Goal: Task Accomplishment & Management: Use online tool/utility

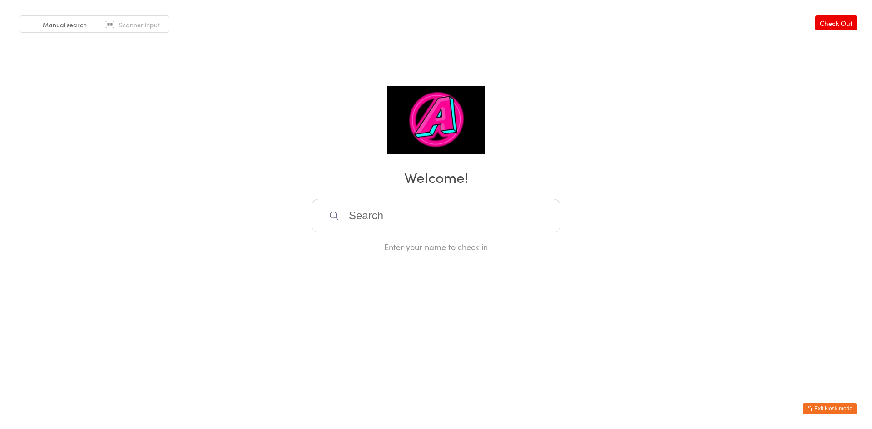
click at [395, 219] on input "search" at bounding box center [436, 216] width 249 height 34
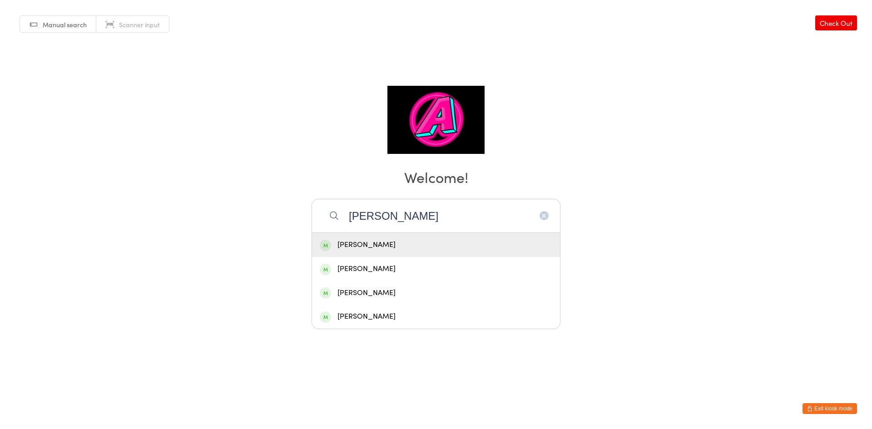
type input "Matt"
click at [398, 243] on div "[PERSON_NAME]" at bounding box center [436, 245] width 233 height 12
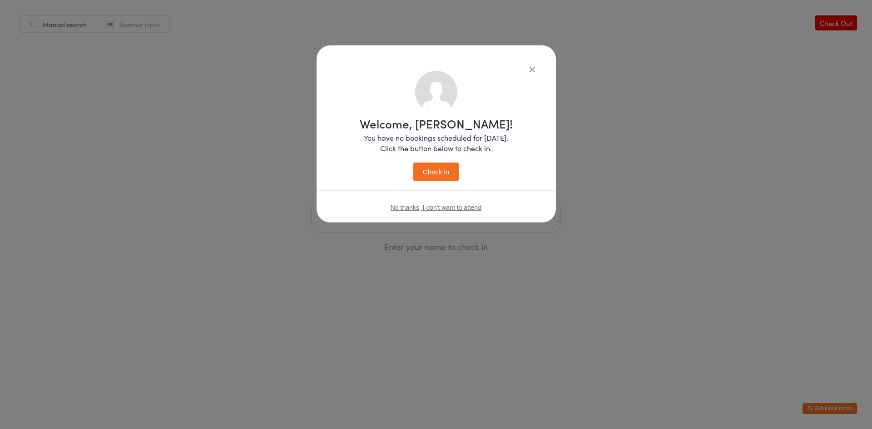
click at [441, 165] on button "Check in" at bounding box center [435, 172] width 45 height 19
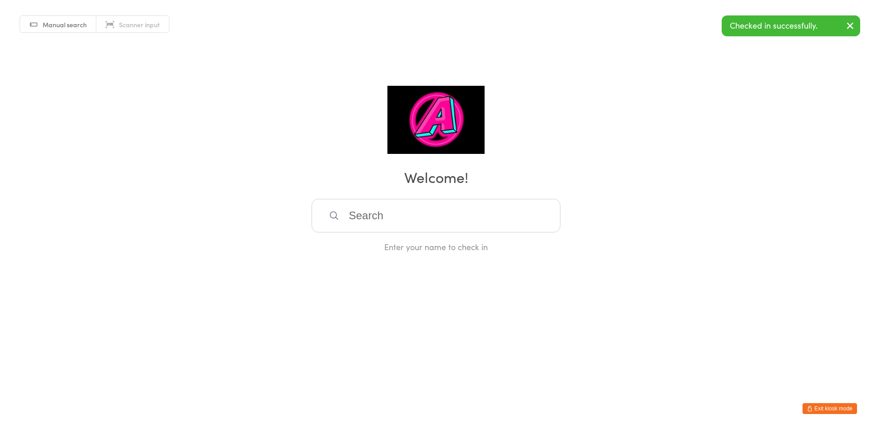
click at [363, 215] on input "search" at bounding box center [436, 216] width 249 height 34
type input "Abraha"
click at [371, 242] on div "[PERSON_NAME]" at bounding box center [436, 245] width 233 height 12
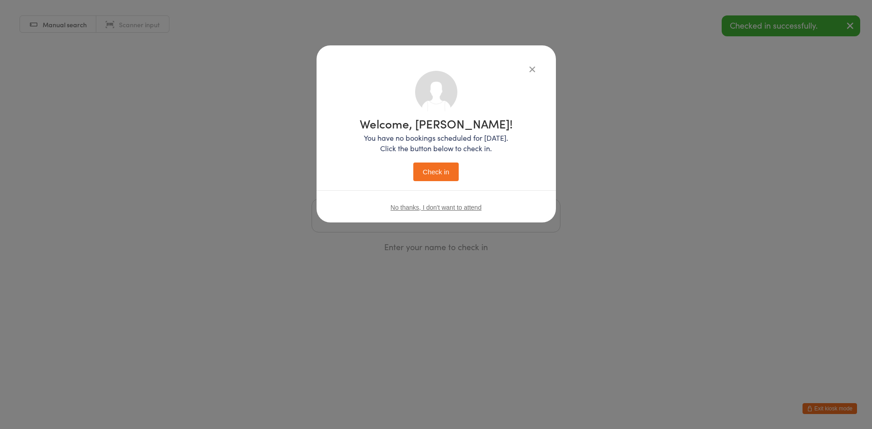
click at [427, 165] on button "Check in" at bounding box center [435, 172] width 45 height 19
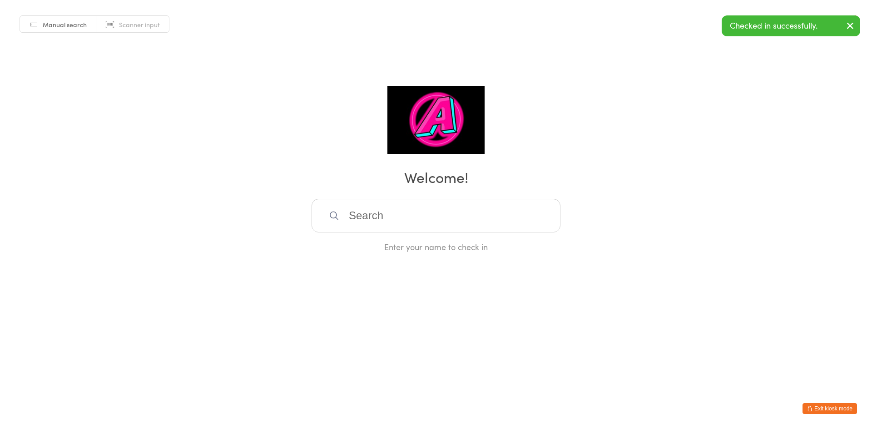
click at [417, 219] on input "search" at bounding box center [436, 216] width 249 height 34
type input "Minjae"
click at [391, 248] on div "[PERSON_NAME]" at bounding box center [436, 245] width 233 height 12
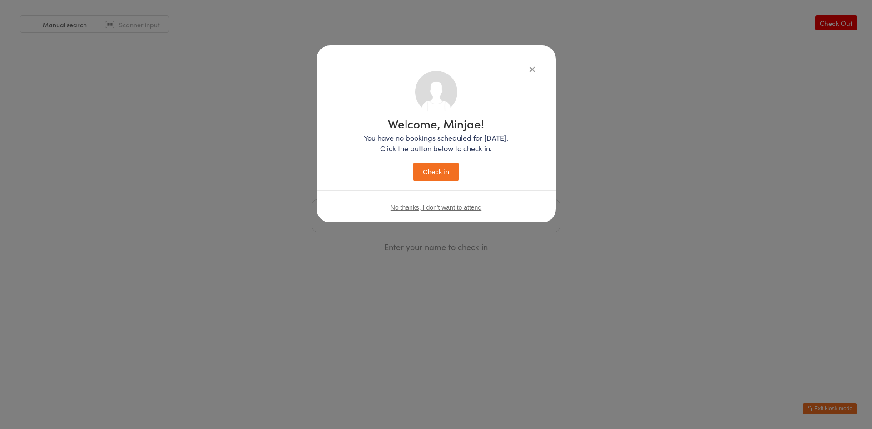
click at [425, 163] on button "Check in" at bounding box center [435, 172] width 45 height 19
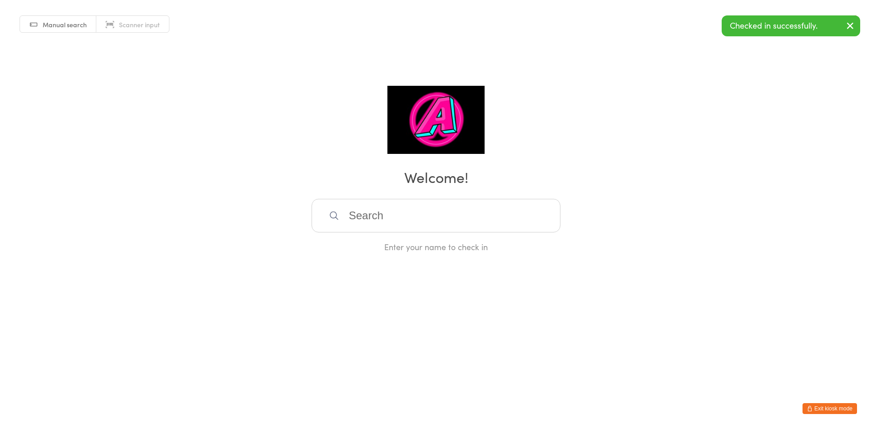
click at [417, 216] on input "search" at bounding box center [436, 216] width 249 height 34
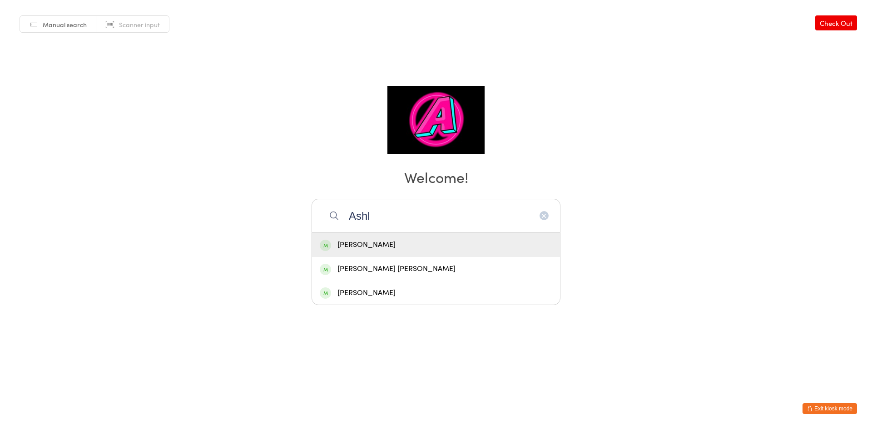
type input "Ashl"
click at [401, 242] on div "[PERSON_NAME]" at bounding box center [436, 245] width 233 height 12
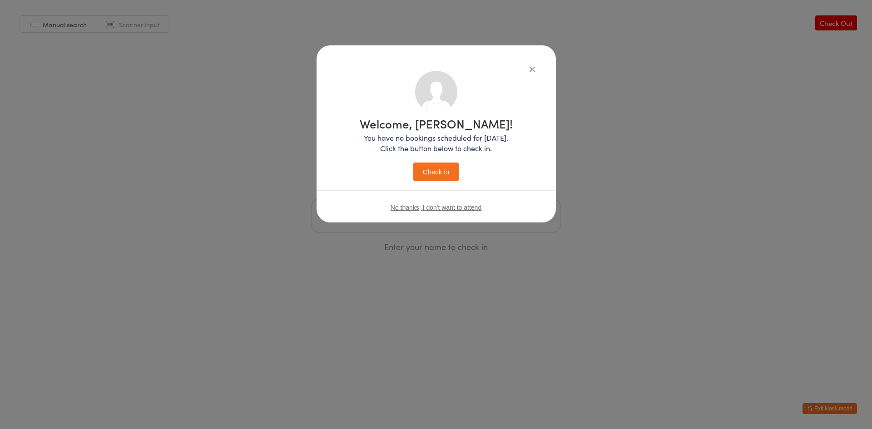
click at [423, 173] on button "Check in" at bounding box center [435, 172] width 45 height 19
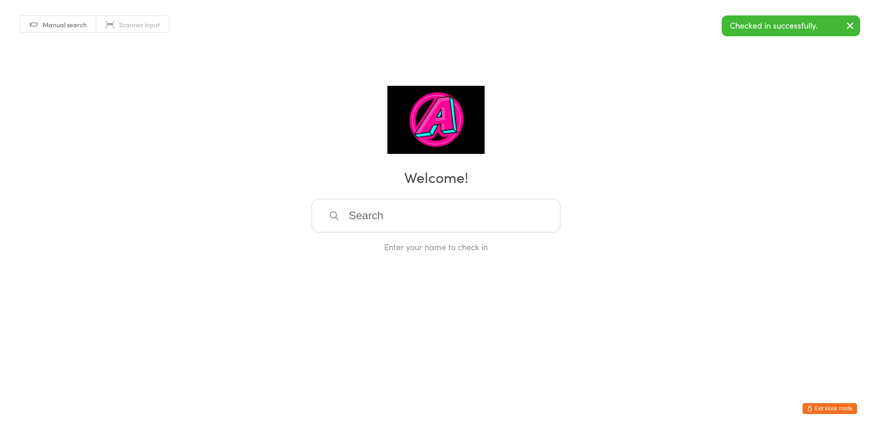
click at [824, 412] on button "Exit kiosk mode" at bounding box center [830, 408] width 55 height 11
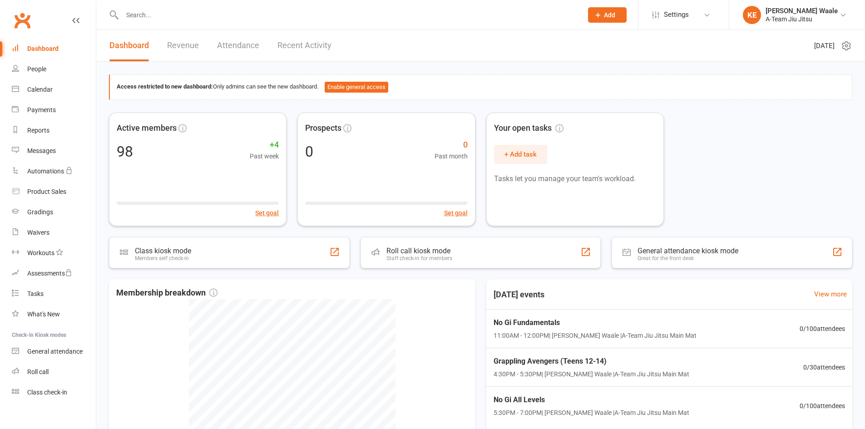
click at [236, 48] on link "Attendance" at bounding box center [238, 45] width 42 height 31
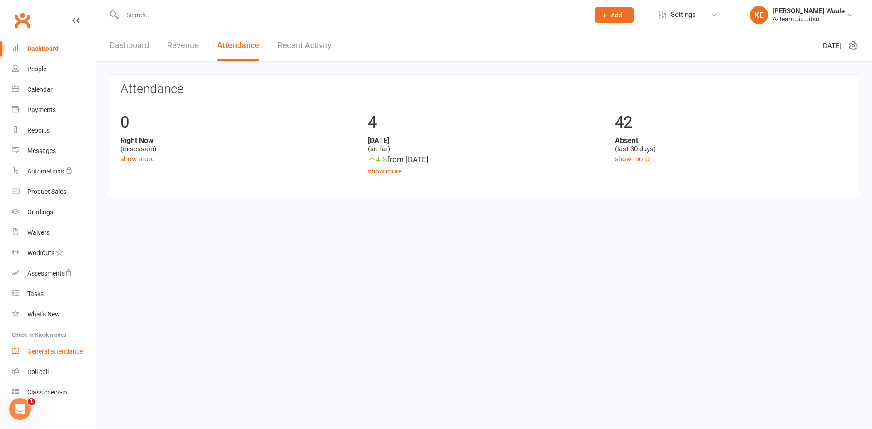
click at [61, 358] on link "General attendance" at bounding box center [54, 352] width 84 height 20
click at [63, 348] on link "General attendance" at bounding box center [54, 352] width 84 height 20
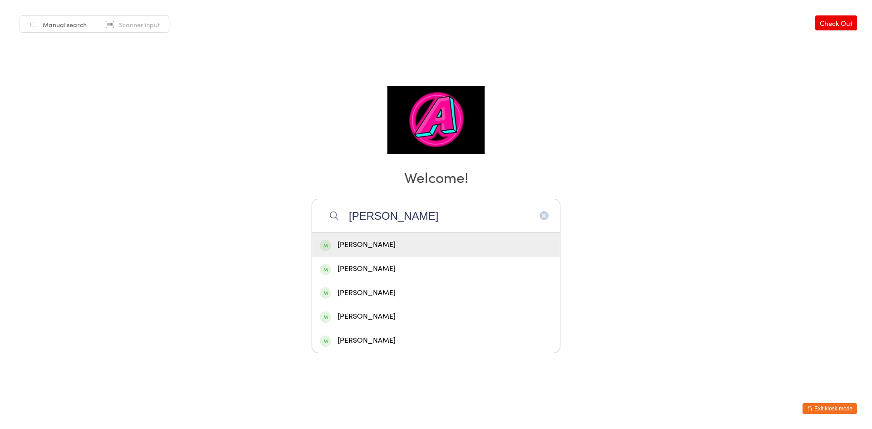
type input "[PERSON_NAME]"
click at [382, 244] on div "[PERSON_NAME]" at bounding box center [436, 245] width 233 height 12
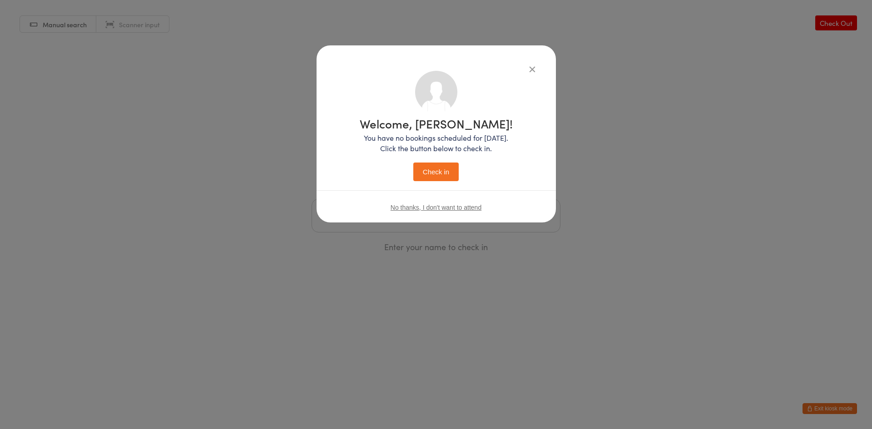
click at [449, 174] on button "Check in" at bounding box center [435, 172] width 45 height 19
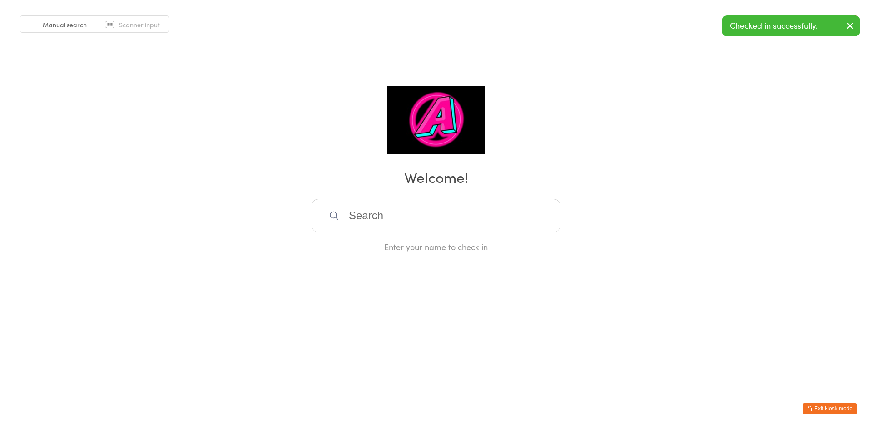
click at [378, 218] on input "search" at bounding box center [436, 216] width 249 height 34
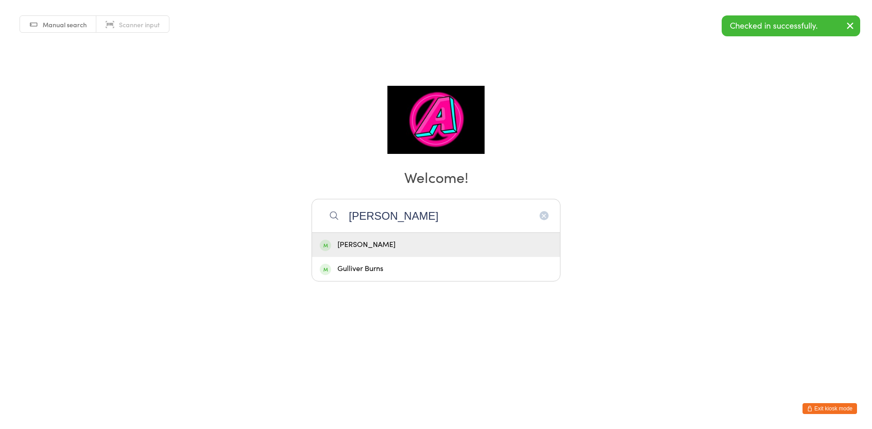
type input "oliver"
click at [373, 243] on div "[PERSON_NAME]" at bounding box center [436, 245] width 233 height 12
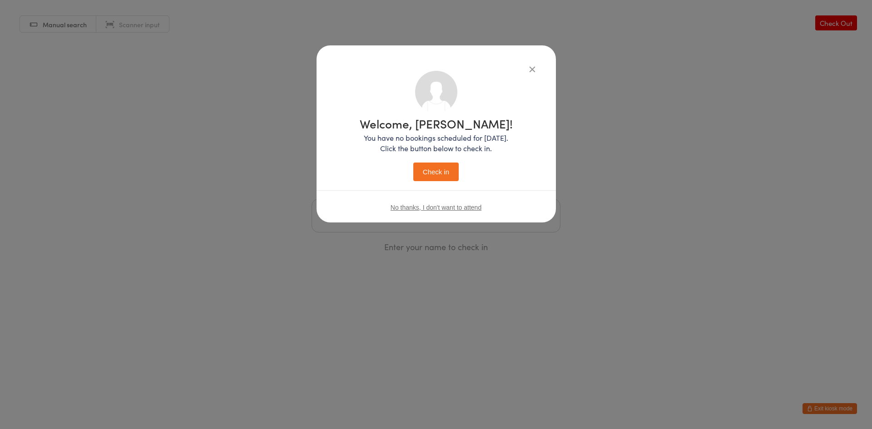
click at [432, 166] on button "Check in" at bounding box center [435, 172] width 45 height 19
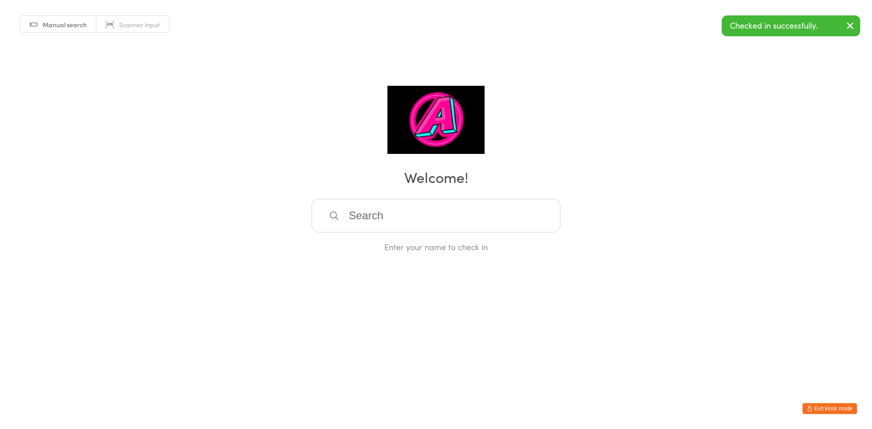
click at [437, 220] on input "search" at bounding box center [436, 216] width 249 height 34
type input "tim"
click at [427, 246] on div "[PERSON_NAME]" at bounding box center [436, 245] width 233 height 12
click at [420, 218] on input "search" at bounding box center [436, 216] width 249 height 34
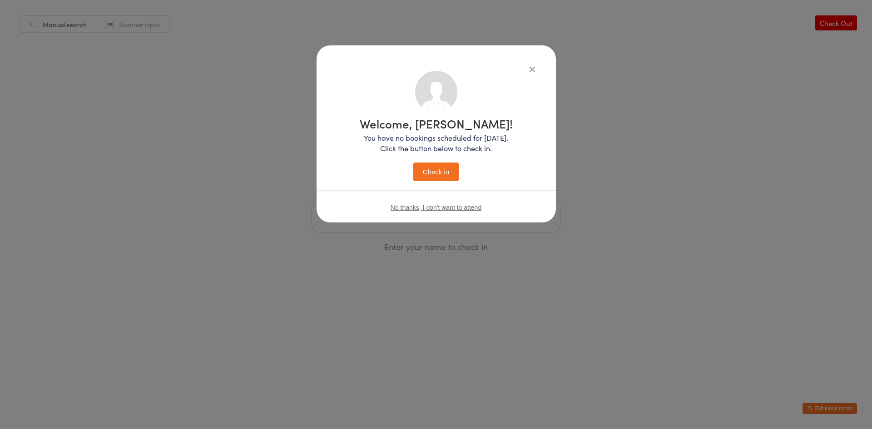
click at [436, 179] on button "Check in" at bounding box center [435, 172] width 45 height 19
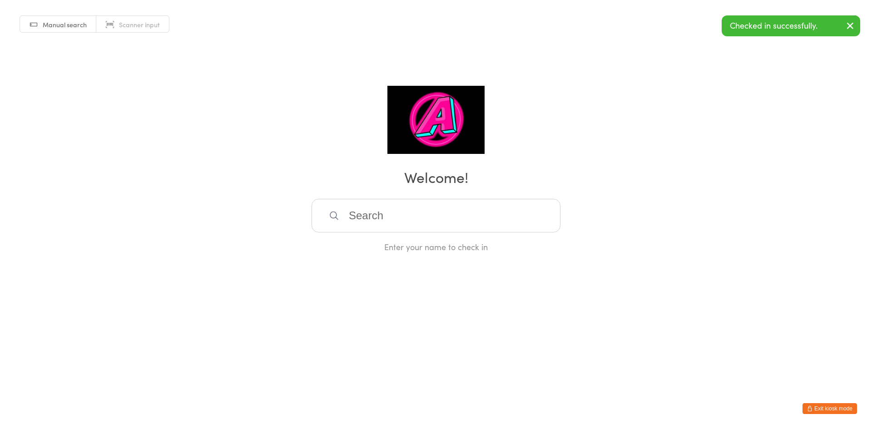
click at [420, 219] on input "search" at bounding box center [436, 216] width 249 height 34
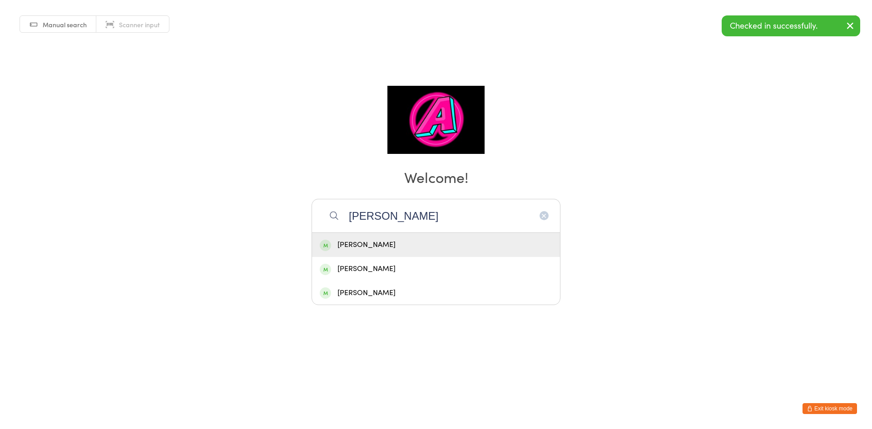
type input "andrew"
click at [400, 250] on div "[PERSON_NAME]" at bounding box center [436, 245] width 233 height 12
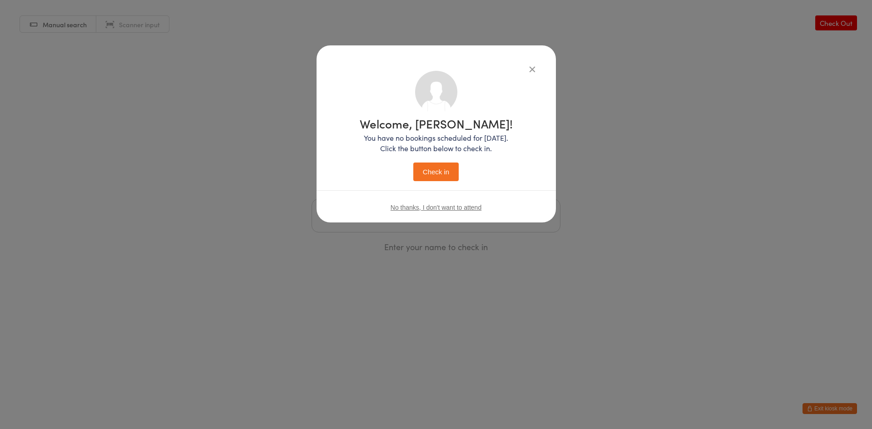
click at [431, 177] on button "Check in" at bounding box center [435, 172] width 45 height 19
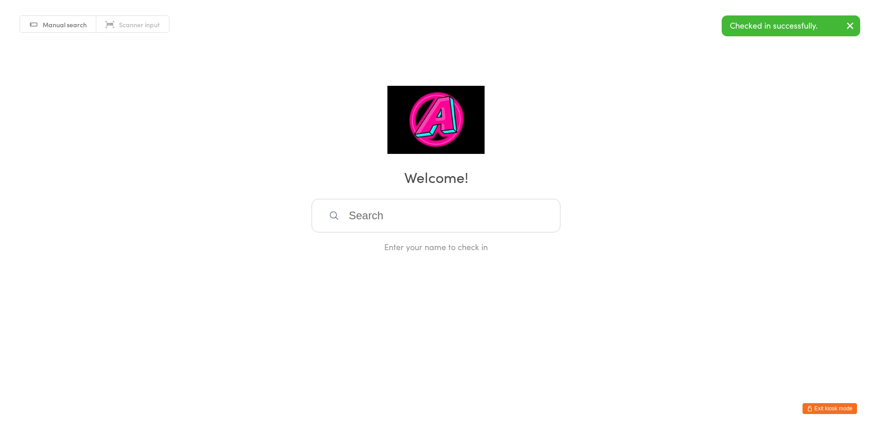
click at [373, 225] on input "search" at bounding box center [436, 216] width 249 height 34
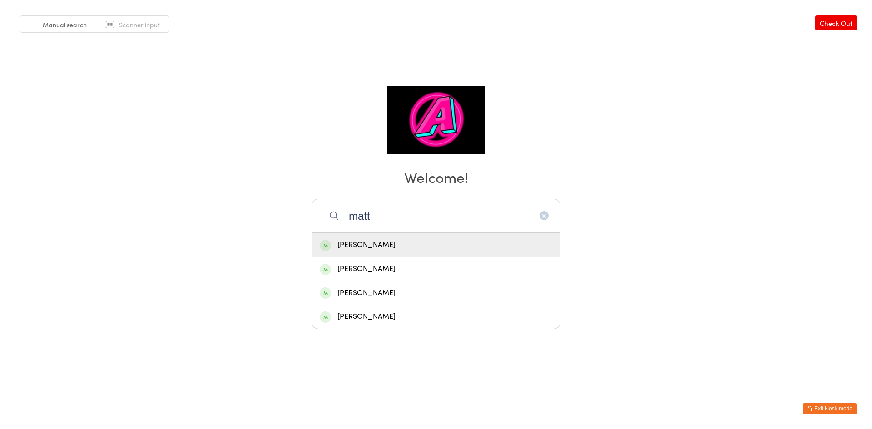
type input "matt"
click at [376, 248] on div "[PERSON_NAME]" at bounding box center [436, 245] width 233 height 12
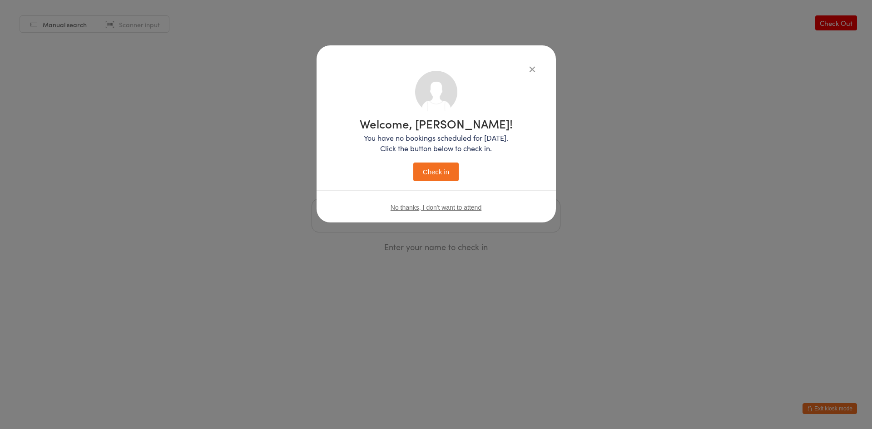
click at [434, 171] on button "Check in" at bounding box center [435, 172] width 45 height 19
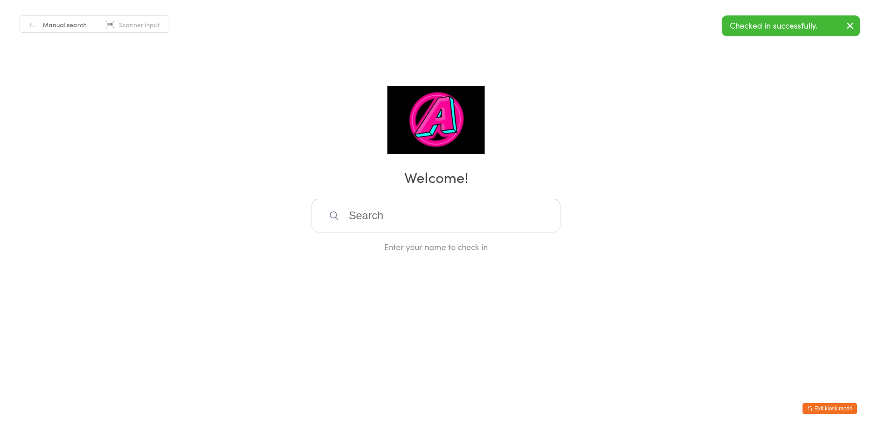
click at [362, 227] on input "search" at bounding box center [436, 216] width 249 height 34
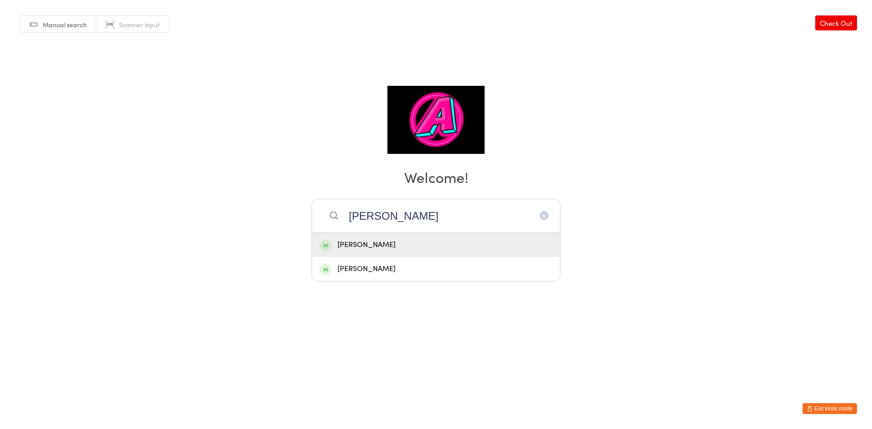
type input "Kevin"
click at [362, 240] on div "[PERSON_NAME]" at bounding box center [436, 245] width 233 height 12
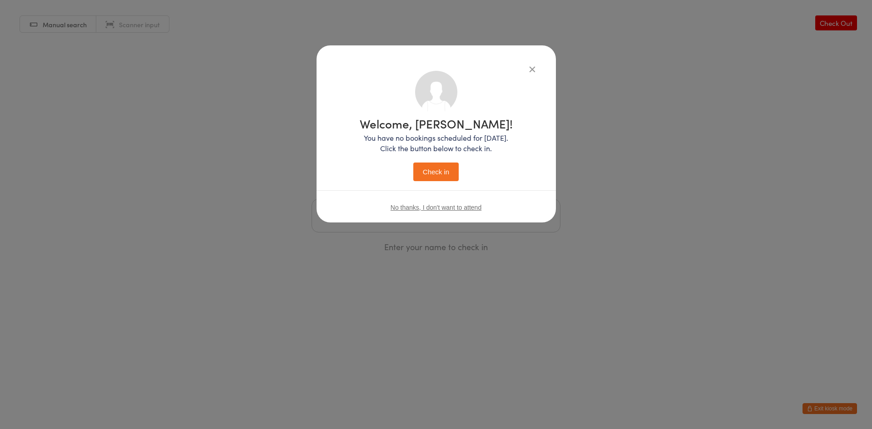
click at [442, 165] on button "Check in" at bounding box center [435, 172] width 45 height 19
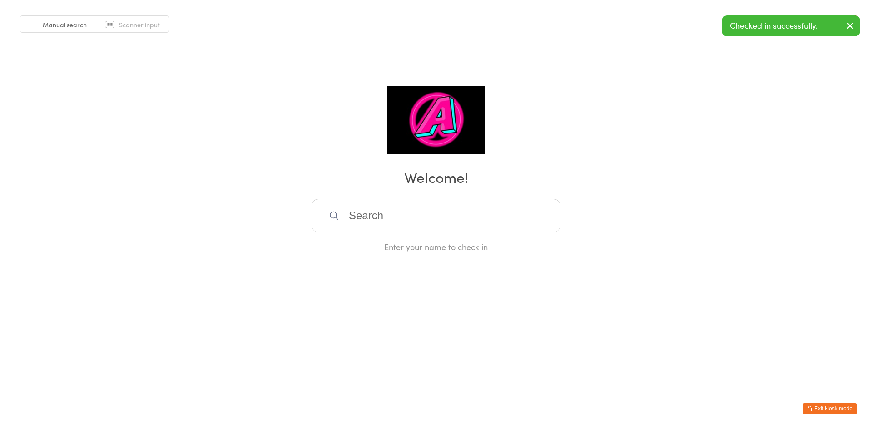
click at [403, 208] on input "search" at bounding box center [436, 216] width 249 height 34
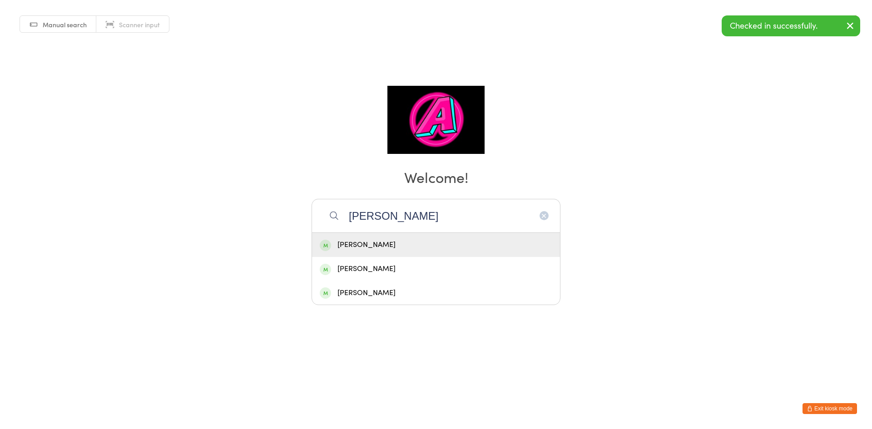
type input "Nathan"
click at [396, 241] on div "[PERSON_NAME]" at bounding box center [436, 245] width 233 height 12
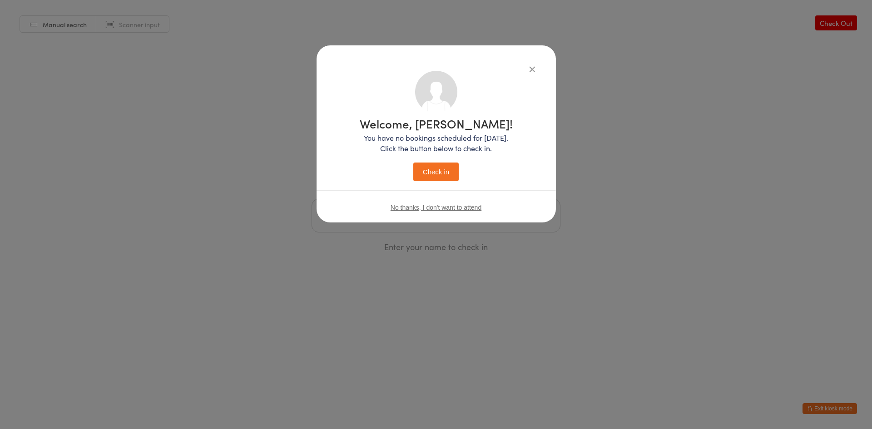
click at [444, 171] on button "Check in" at bounding box center [435, 172] width 45 height 19
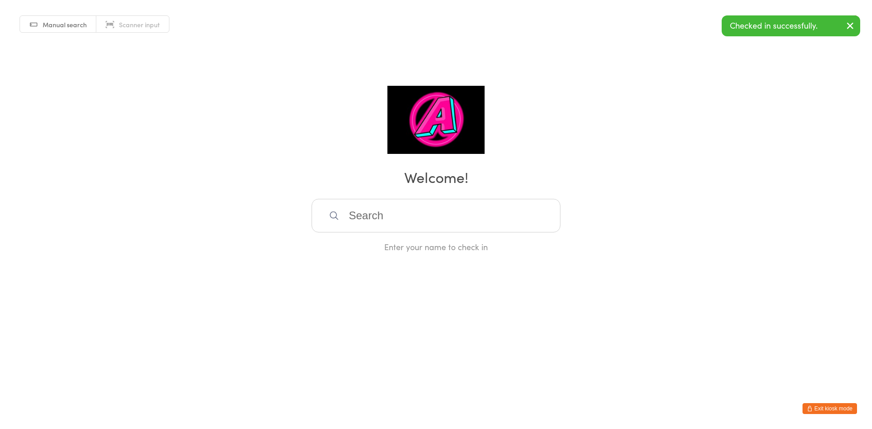
click at [441, 214] on input "search" at bounding box center [436, 216] width 249 height 34
type input "Ian"
click at [404, 250] on div "[PERSON_NAME]" at bounding box center [436, 245] width 233 height 12
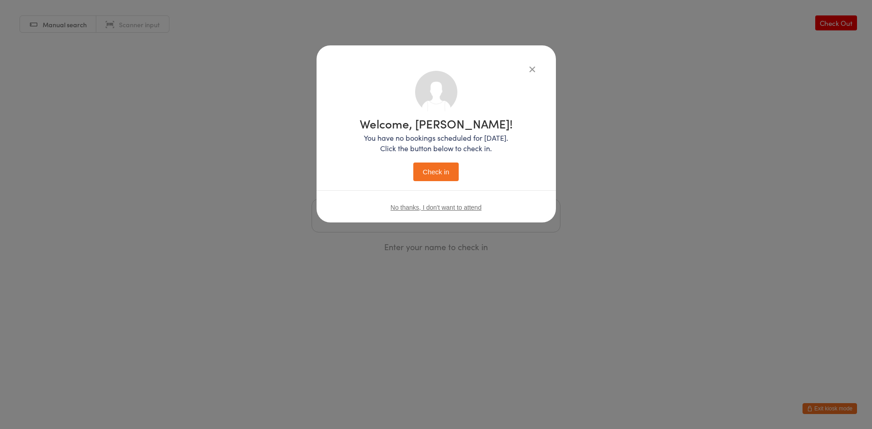
click at [455, 172] on button "Check in" at bounding box center [435, 172] width 45 height 19
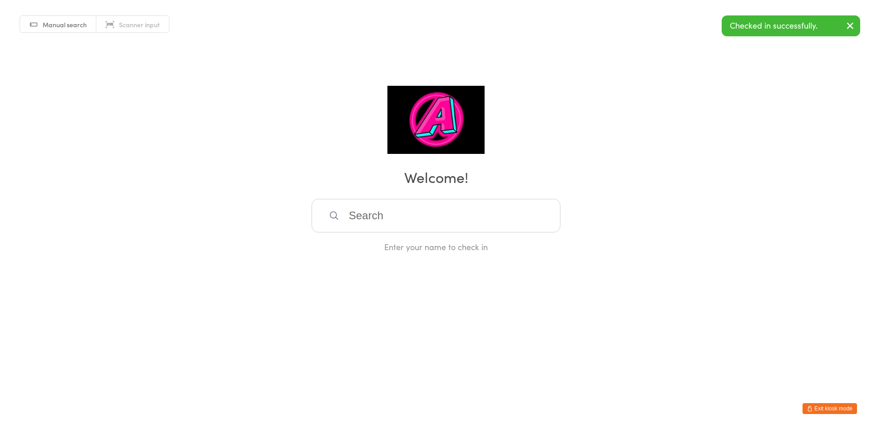
click at [820, 409] on button "Exit kiosk mode" at bounding box center [830, 408] width 55 height 11
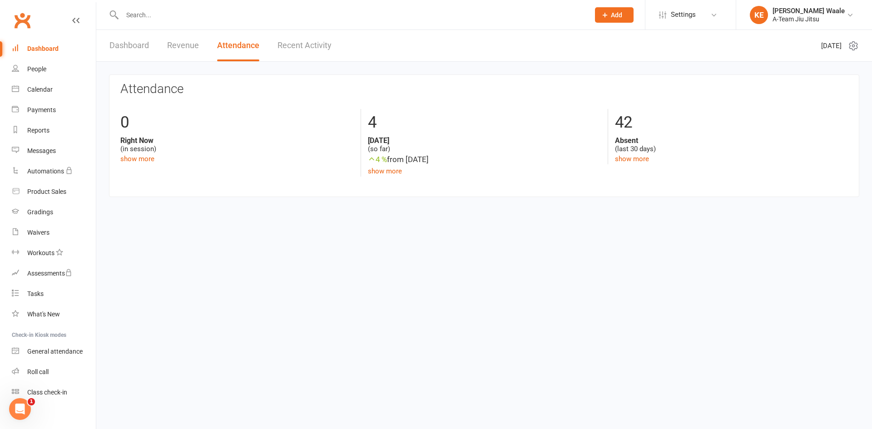
click at [417, 224] on html "Prospect Member Non-attending contact Class / event Appointment Grading event T…" at bounding box center [436, 112] width 872 height 224
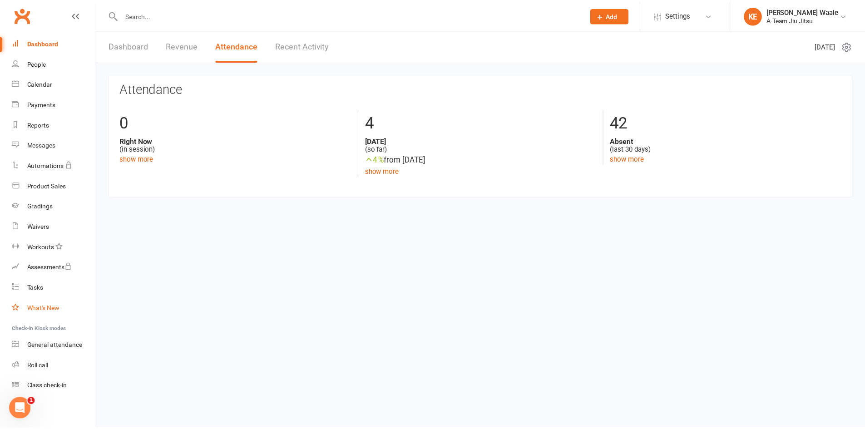
scroll to position [8, 0]
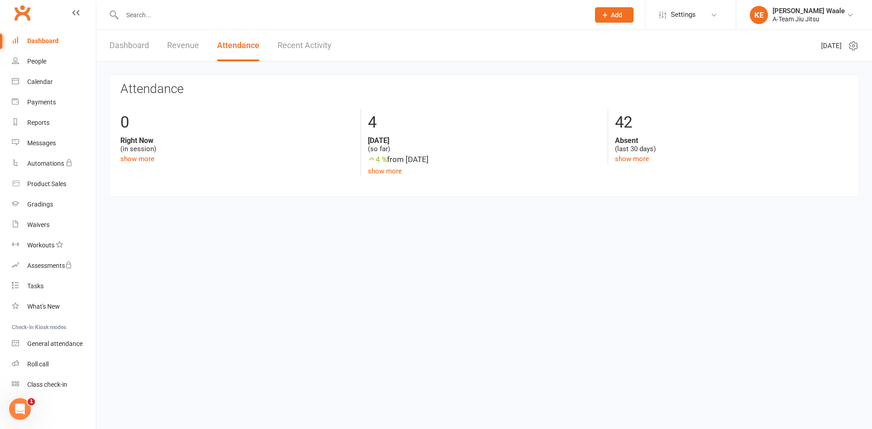
click at [103, 224] on html "Prospect Member Non-attending contact Class / event Appointment Grading event T…" at bounding box center [436, 112] width 872 height 224
click at [22, 45] on link "Dashboard" at bounding box center [54, 41] width 84 height 20
click at [37, 43] on div "Dashboard" at bounding box center [42, 40] width 31 height 7
click at [26, 58] on link "People" at bounding box center [54, 61] width 84 height 20
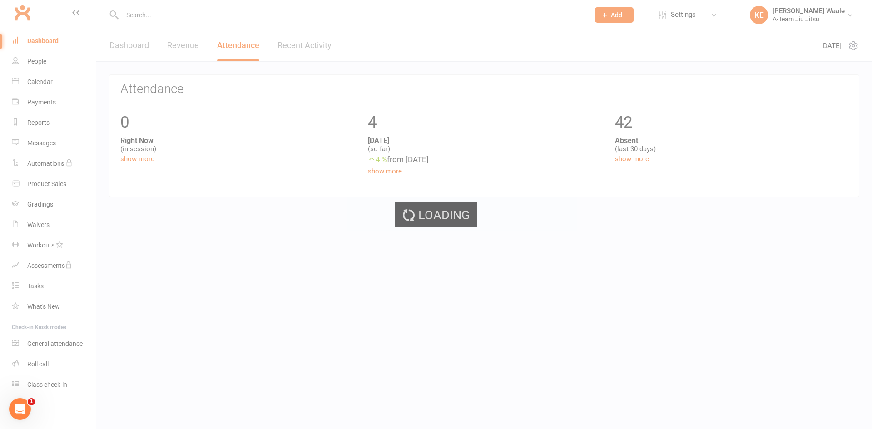
select select "100"
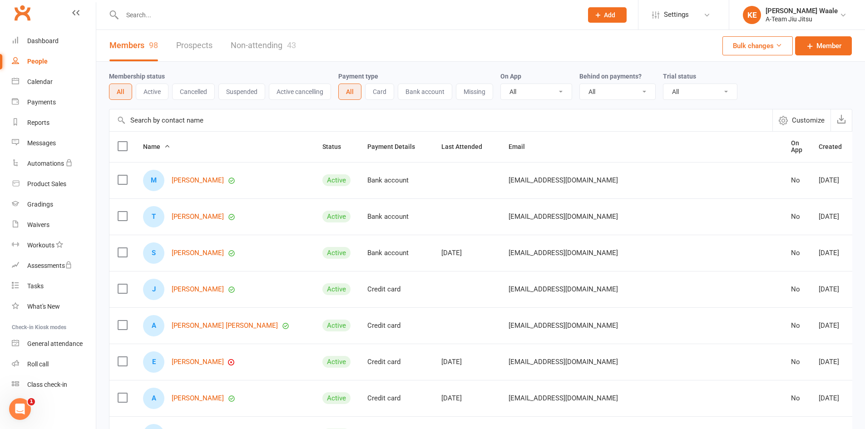
click at [273, 50] on link "Non-attending 43" at bounding box center [263, 45] width 65 height 31
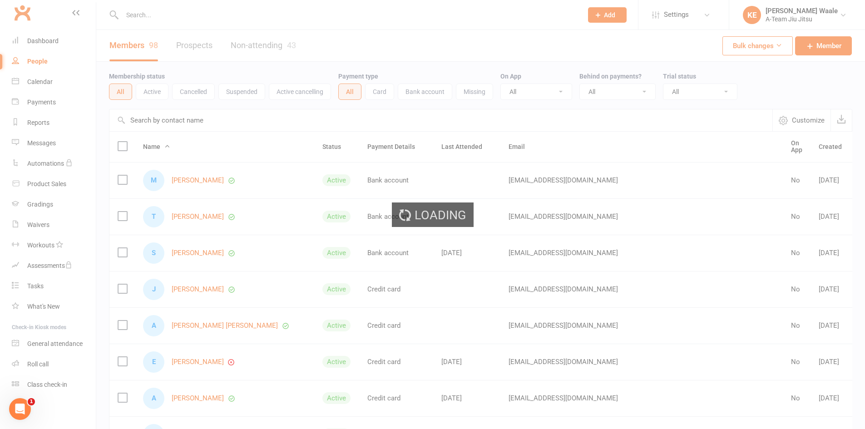
click at [381, 13] on div "Loading" at bounding box center [432, 214] width 865 height 429
